Goal: Information Seeking & Learning: Learn about a topic

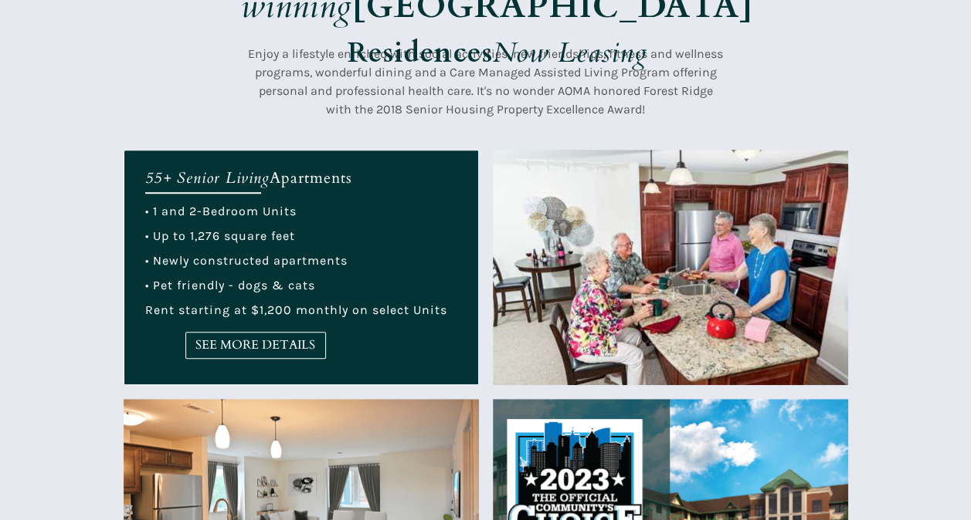
scroll to position [493, 0]
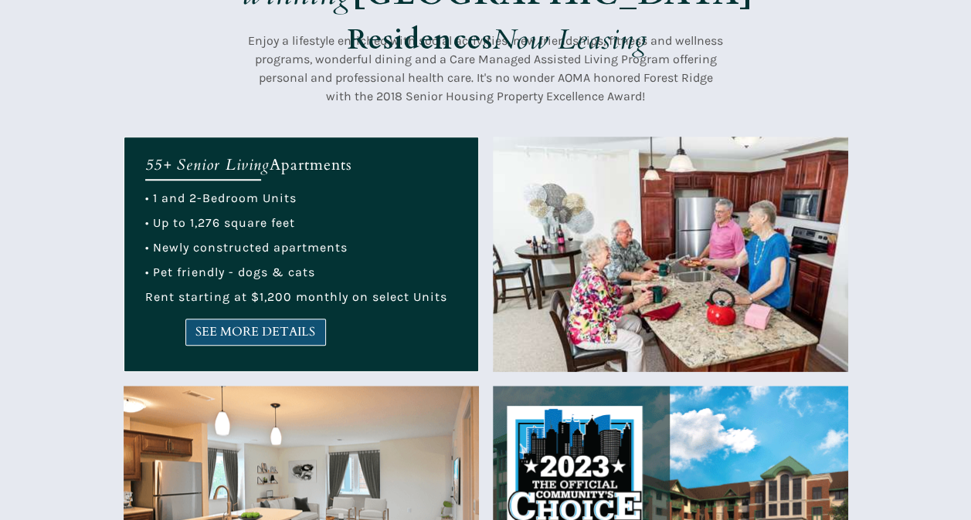
click at [286, 338] on span "SEE MORE DETAILS" at bounding box center [255, 332] width 139 height 15
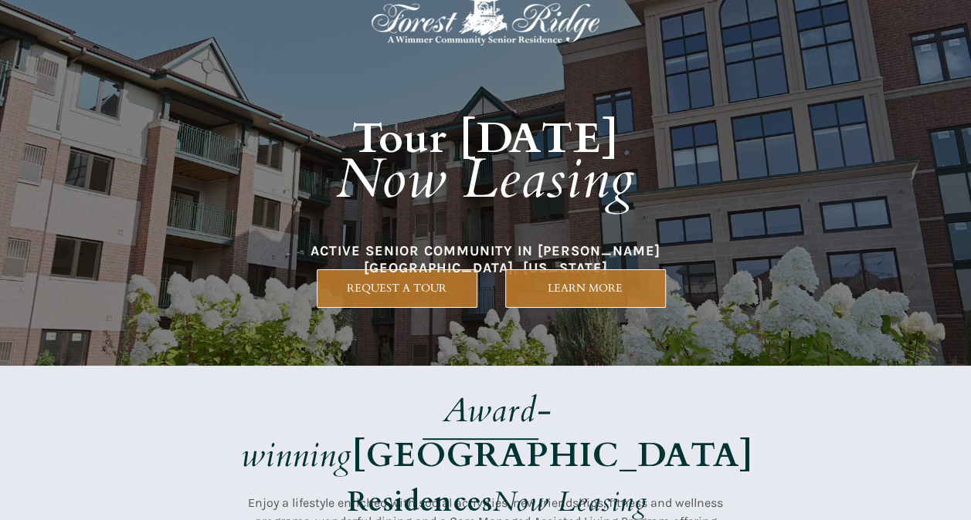
scroll to position [0, 0]
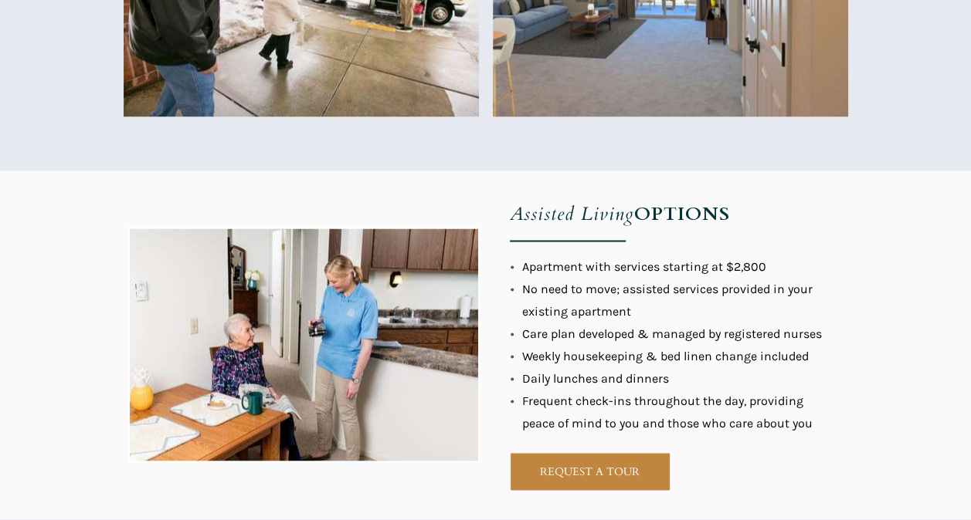
scroll to position [1236, 0]
